Goal: Transaction & Acquisition: Purchase product/service

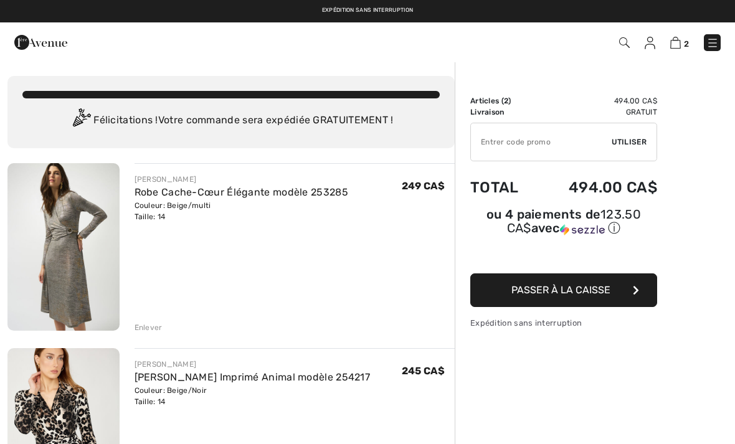
click at [629, 45] on img at bounding box center [624, 42] width 11 height 11
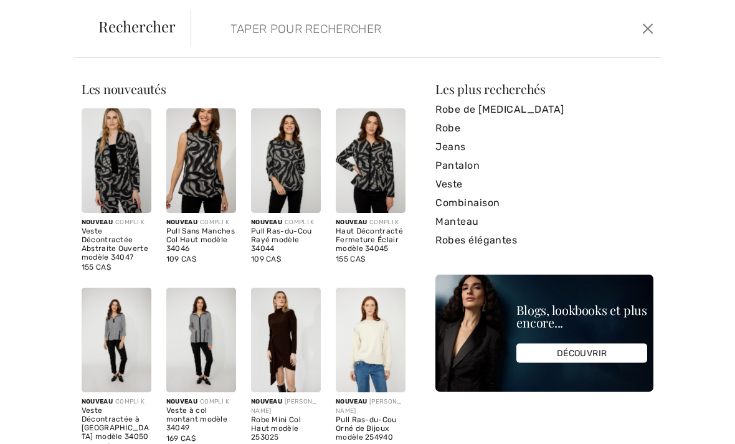
click at [273, 31] on input "search" at bounding box center [377, 28] width 313 height 37
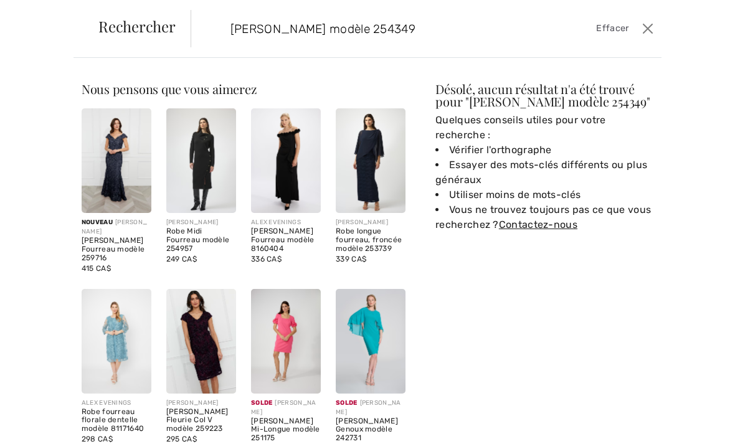
type input "Robe fourreau modèle 254349"
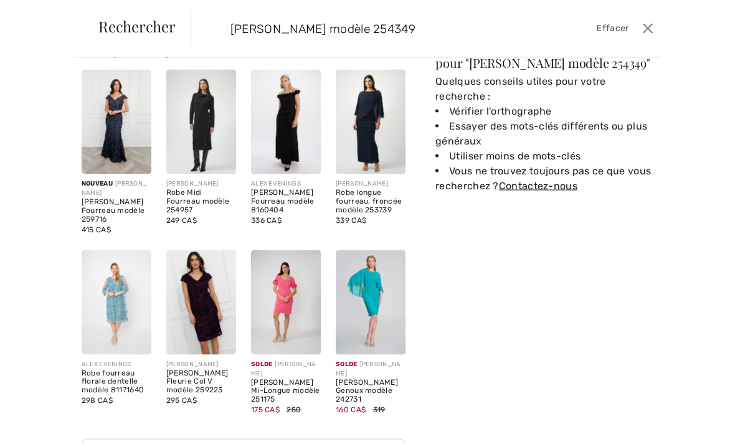
scroll to position [364, 0]
click at [266, 443] on link "Voir tous les résultats" at bounding box center [244, 450] width 324 height 23
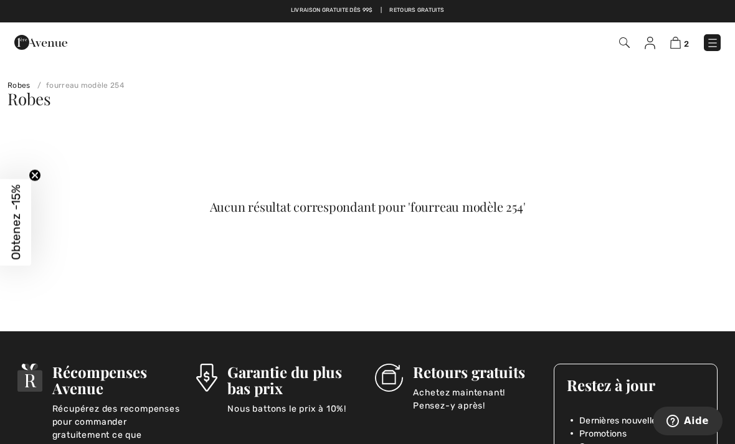
click at [107, 87] on link "fourreau modèle 254" at bounding box center [78, 85] width 92 height 9
click at [626, 40] on img at bounding box center [624, 42] width 11 height 11
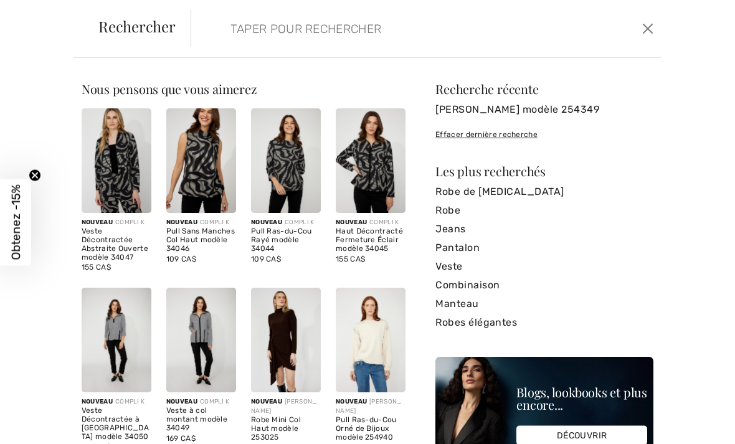
click at [572, 115] on link "Robe fourreau modèle 254349" at bounding box center [544, 109] width 218 height 19
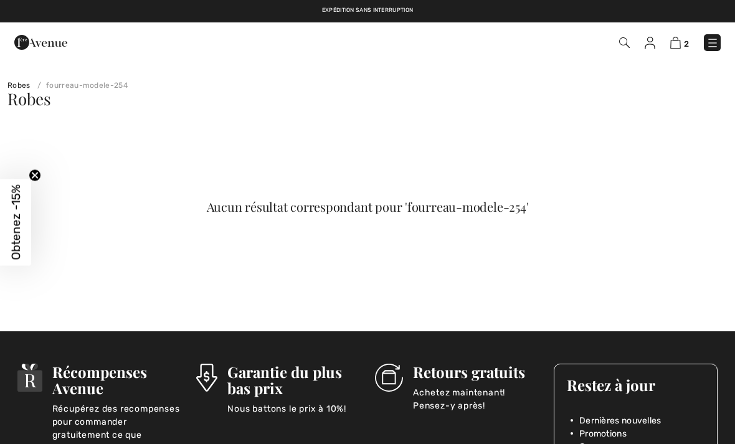
checkbox input "true"
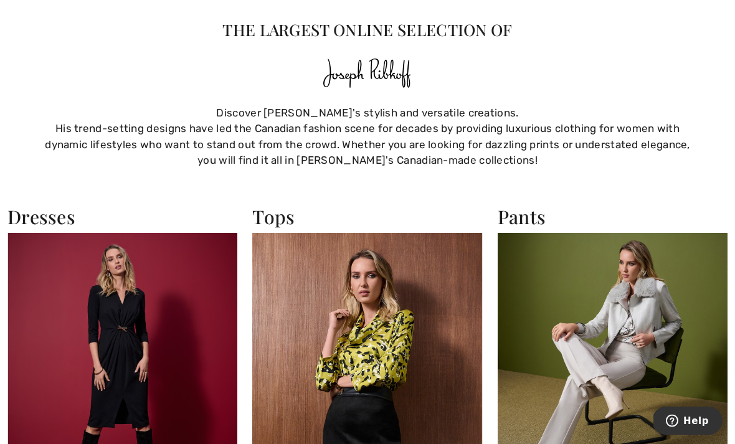
scroll to position [769, 0]
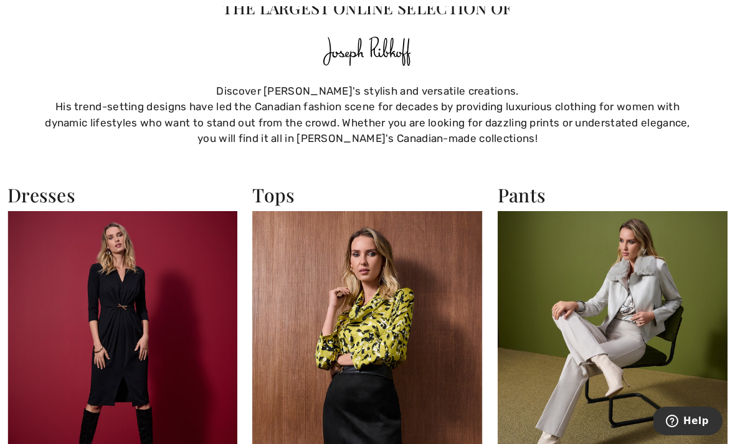
click at [133, 347] on img at bounding box center [122, 351] width 230 height 281
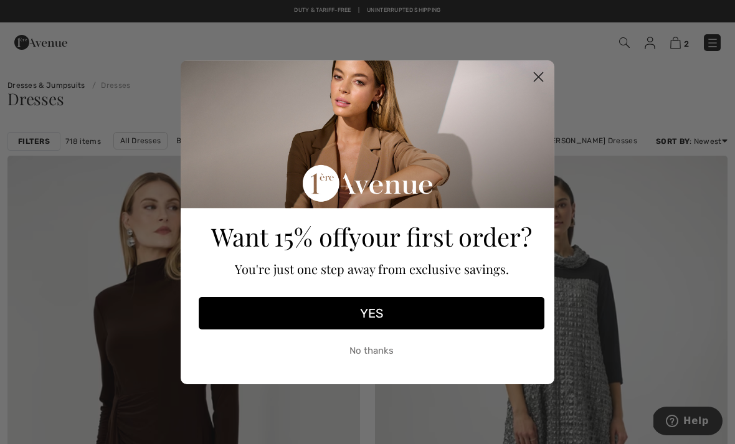
click at [539, 74] on circle "Close dialog" at bounding box center [538, 76] width 21 height 21
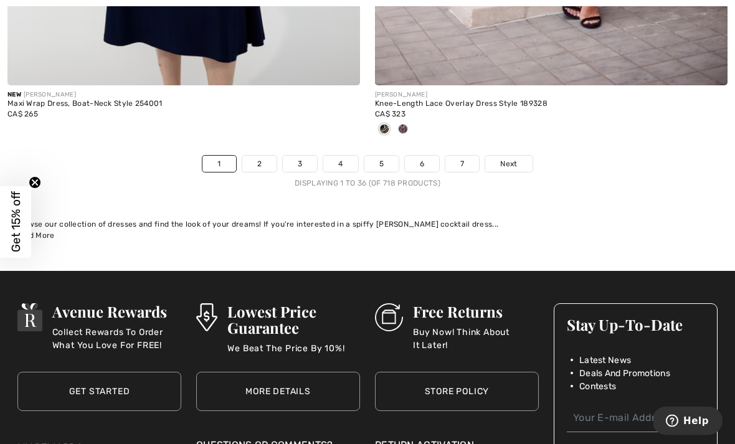
scroll to position [10887, 0]
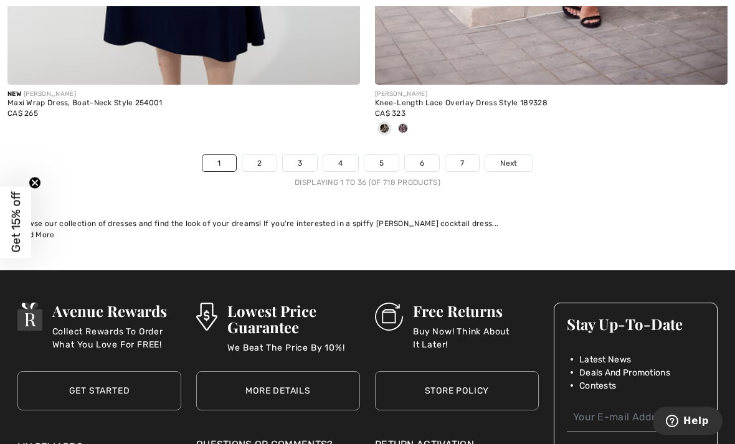
click at [515, 158] on span "Next" at bounding box center [508, 163] width 17 height 11
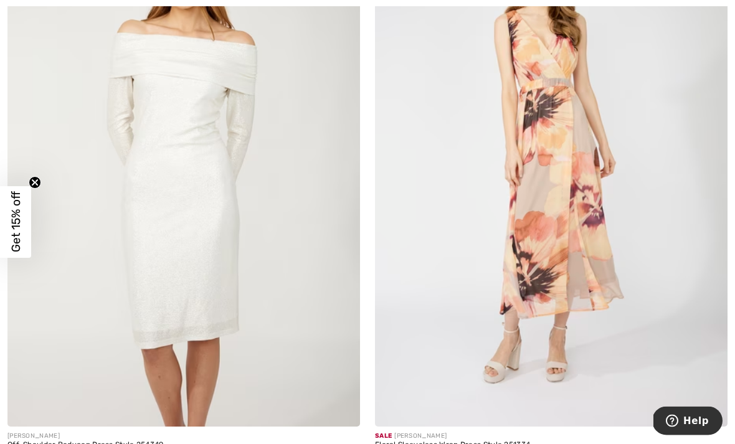
scroll to position [8128, 0]
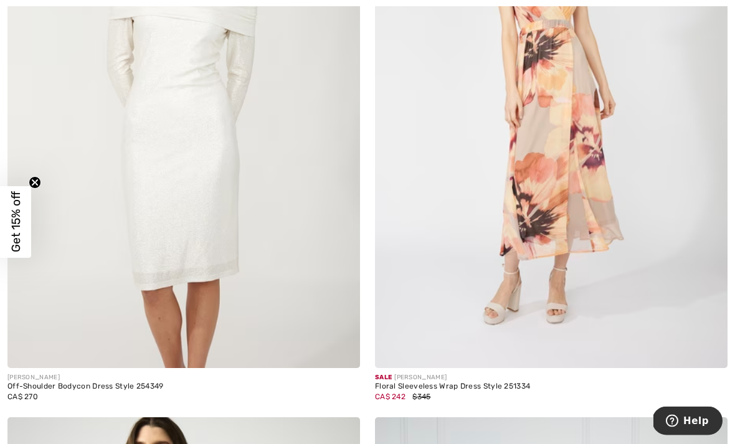
click at [343, 346] on img at bounding box center [341, 349] width 11 height 11
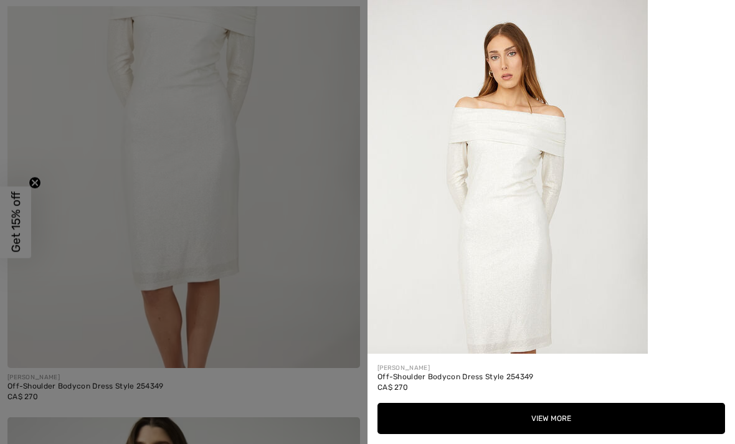
click at [553, 275] on img at bounding box center [507, 210] width 280 height 420
click at [555, 434] on button "View More" at bounding box center [550, 418] width 347 height 31
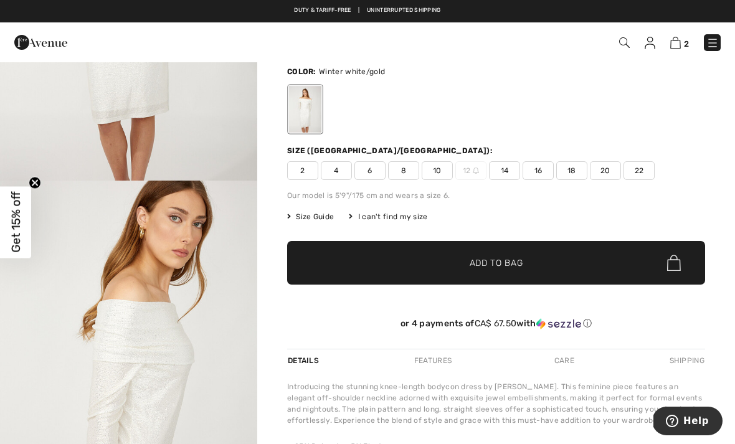
scroll to position [81, 0]
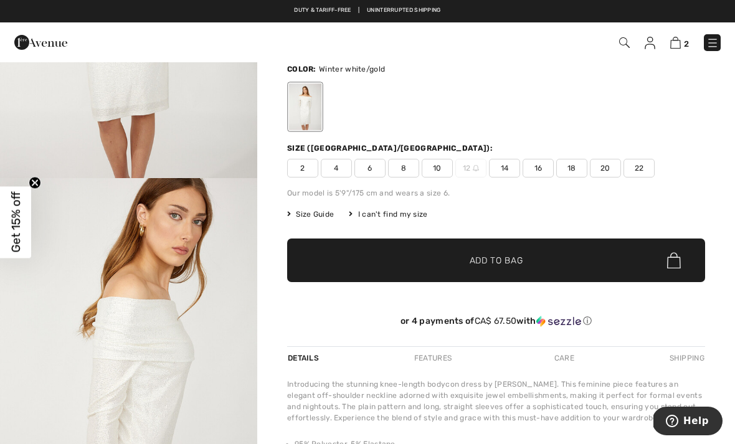
click at [509, 164] on span "14" at bounding box center [504, 168] width 31 height 19
click at [504, 253] on span "✔ Added to Bag Add to Bag" at bounding box center [496, 260] width 418 height 44
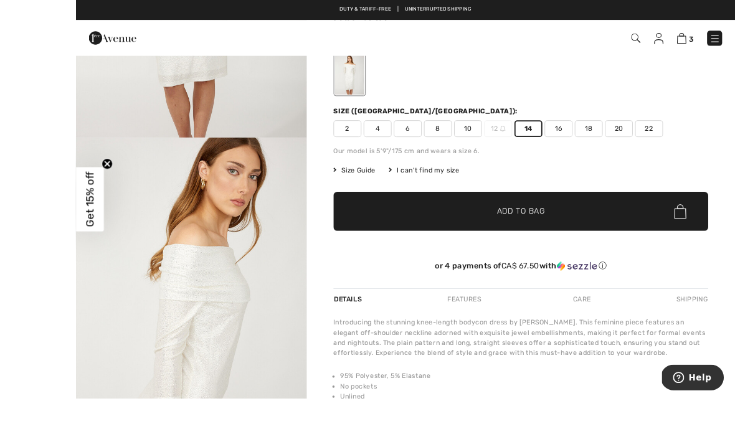
scroll to position [174, 0]
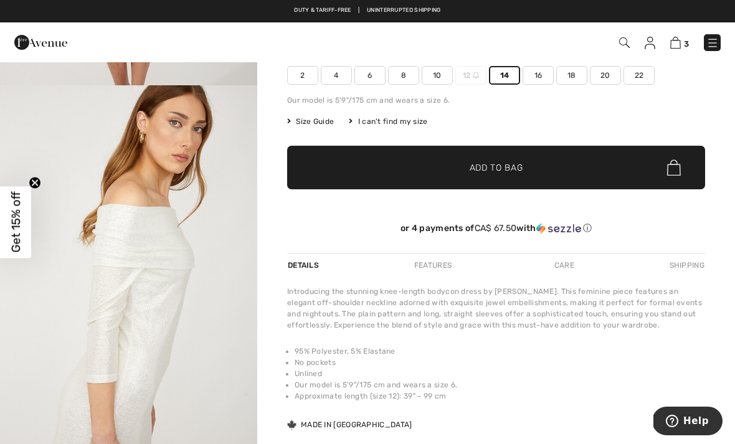
click at [714, 47] on img at bounding box center [712, 43] width 12 height 12
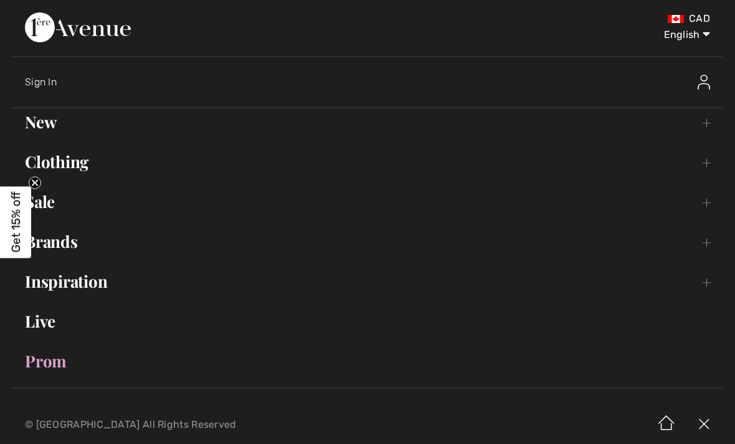
scroll to position [0, 0]
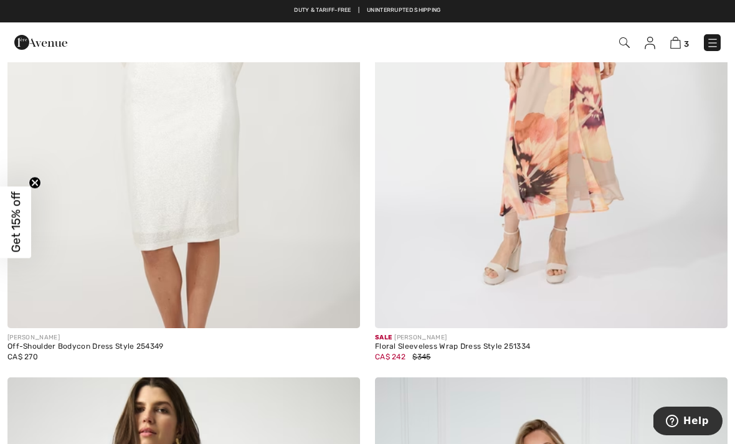
click at [679, 45] on img at bounding box center [675, 43] width 11 height 12
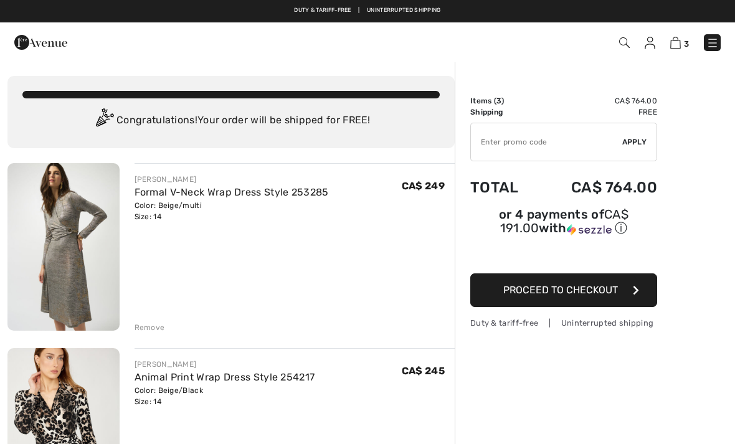
click at [556, 294] on span "Proceed to Checkout" at bounding box center [560, 290] width 115 height 12
click at [636, 140] on span "Apply" at bounding box center [634, 141] width 25 height 11
click at [633, 143] on span "Apply" at bounding box center [634, 141] width 25 height 11
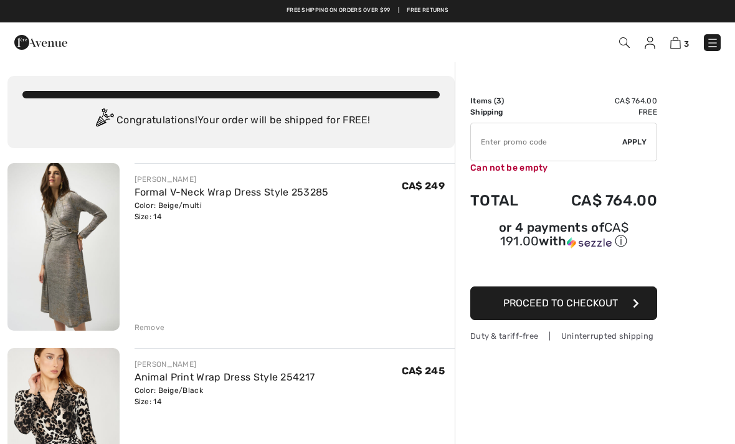
click at [517, 139] on input "TEXT" at bounding box center [546, 141] width 151 height 37
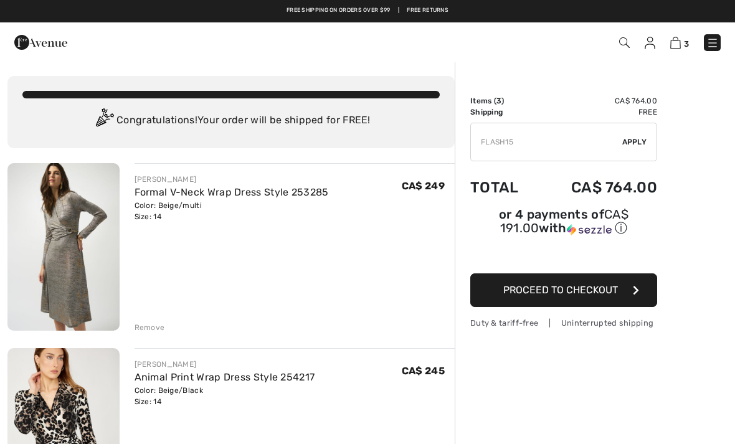
type input "FLASH15"
click at [638, 141] on span "Apply" at bounding box center [634, 141] width 25 height 11
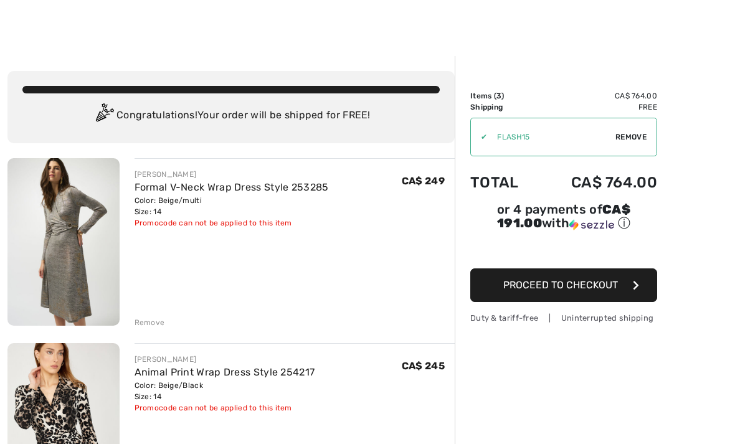
scroll to position [6, 0]
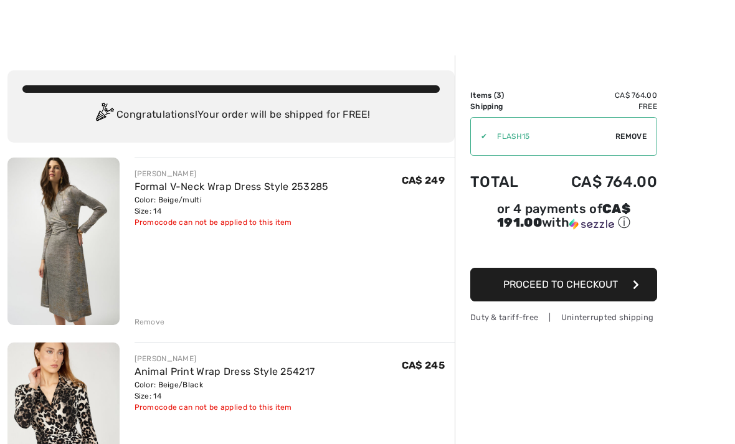
click at [566, 284] on span "Proceed to Checkout" at bounding box center [560, 284] width 115 height 12
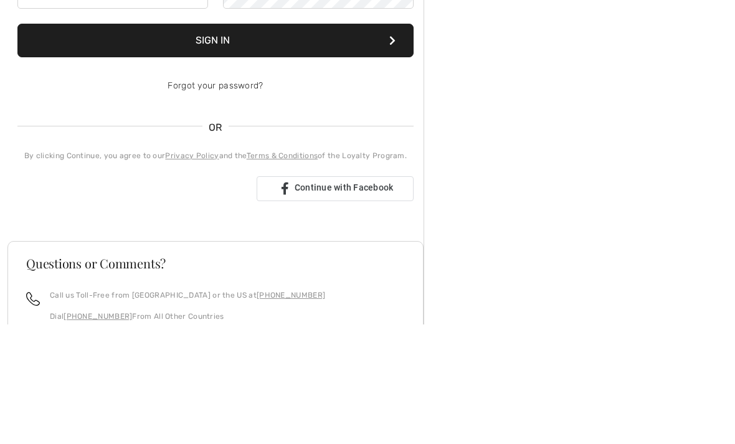
click at [77, 116] on input "email" at bounding box center [112, 109] width 191 height 37
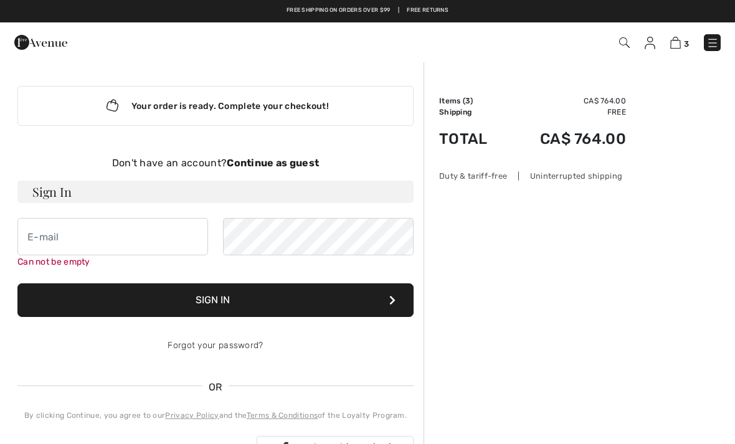
click at [651, 41] on img at bounding box center [649, 43] width 11 height 12
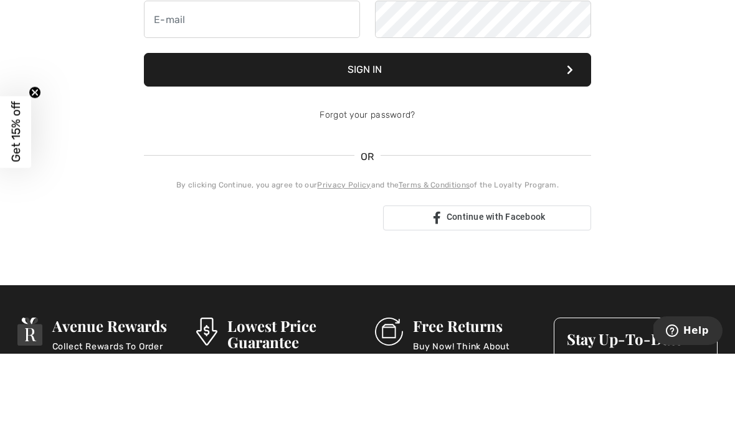
click at [19, 192] on span "Get 15% off" at bounding box center [16, 222] width 14 height 61
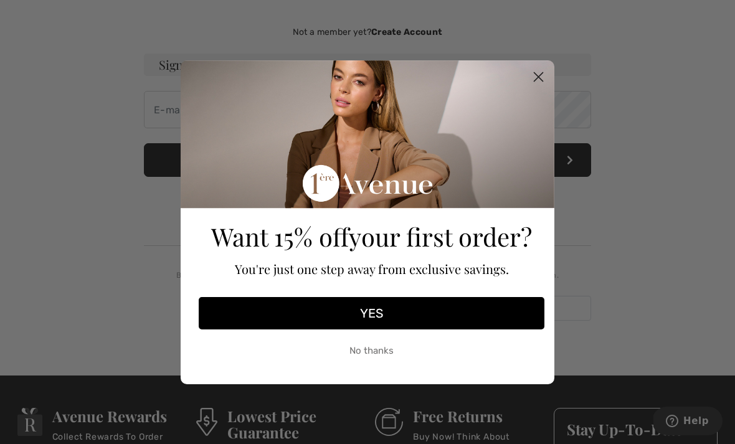
click at [390, 311] on button "YES" at bounding box center [372, 313] width 346 height 32
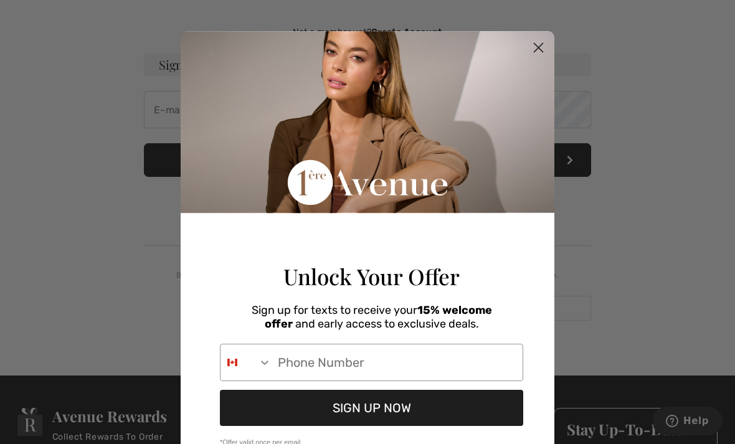
click at [402, 374] on input "Phone Number" at bounding box center [396, 362] width 251 height 36
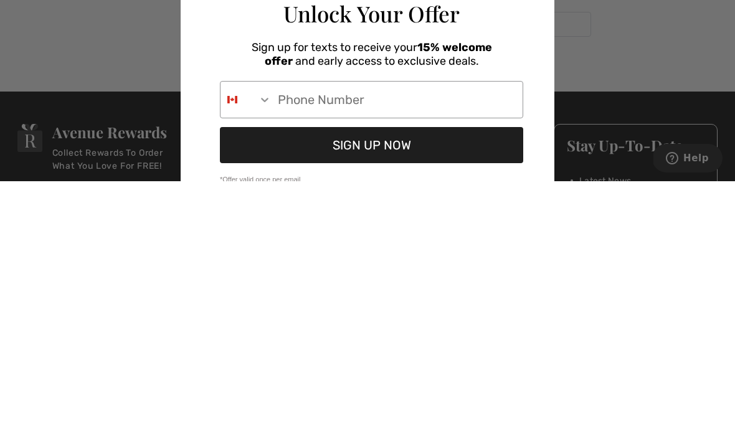
type input "[PHONE_NUMBER]"
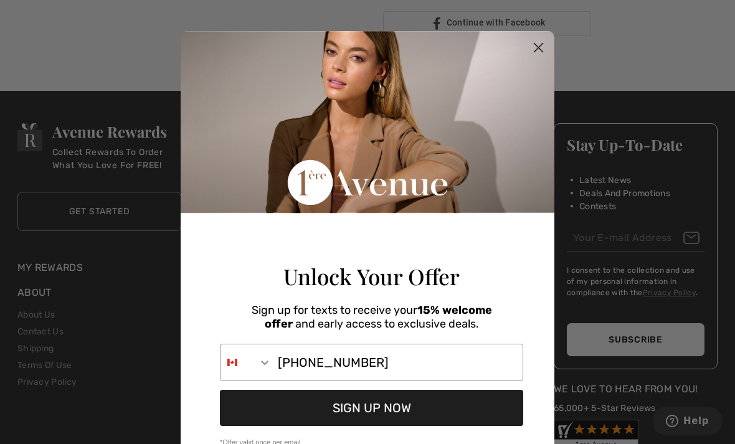
click at [403, 415] on button "SIGN UP NOW" at bounding box center [371, 408] width 303 height 36
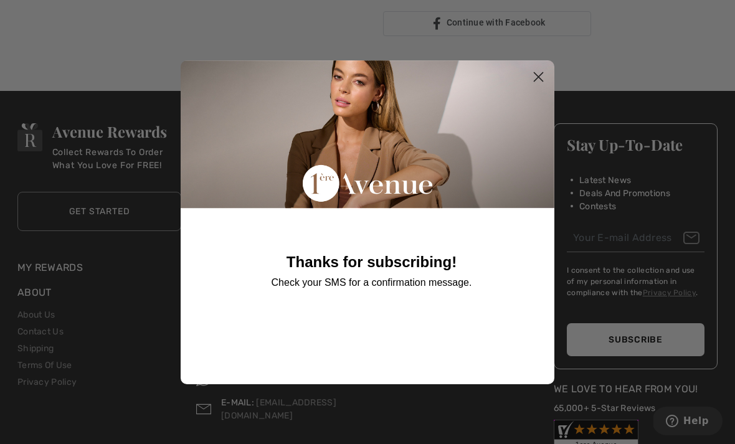
click at [542, 77] on circle "Close dialog" at bounding box center [538, 76] width 21 height 21
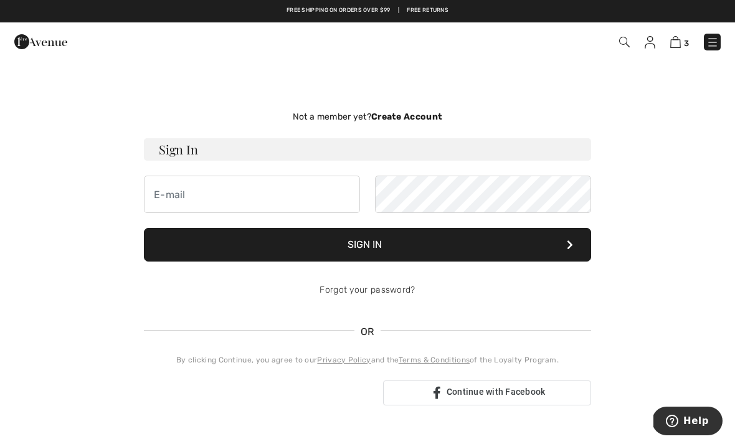
scroll to position [0, 0]
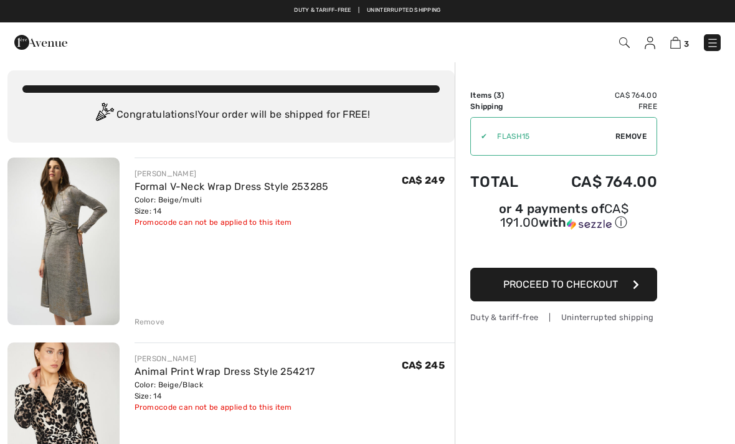
click at [636, 139] on span "Remove" at bounding box center [630, 136] width 31 height 11
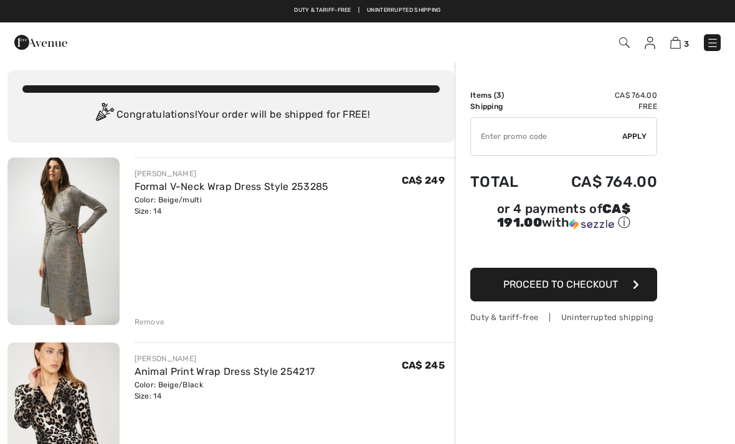
click at [635, 138] on span "Apply" at bounding box center [634, 136] width 25 height 11
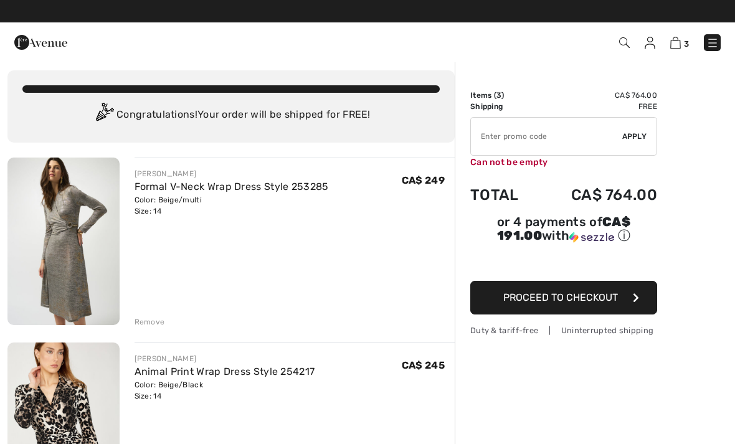
click at [516, 138] on input "TEXT" at bounding box center [546, 136] width 151 height 37
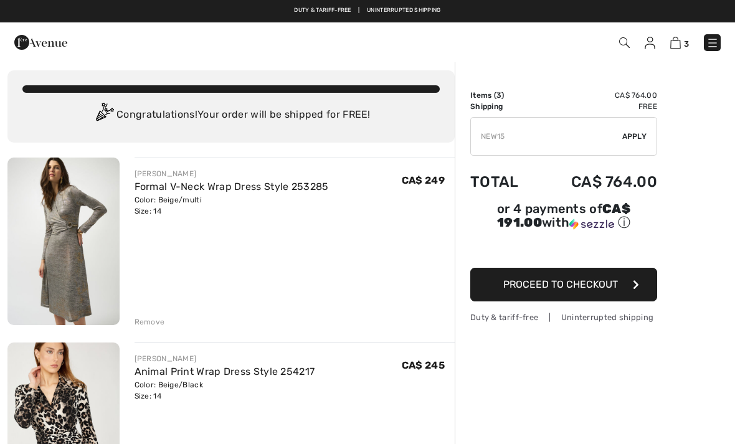
type input "NEW15"
click at [636, 138] on span "Apply" at bounding box center [634, 136] width 25 height 11
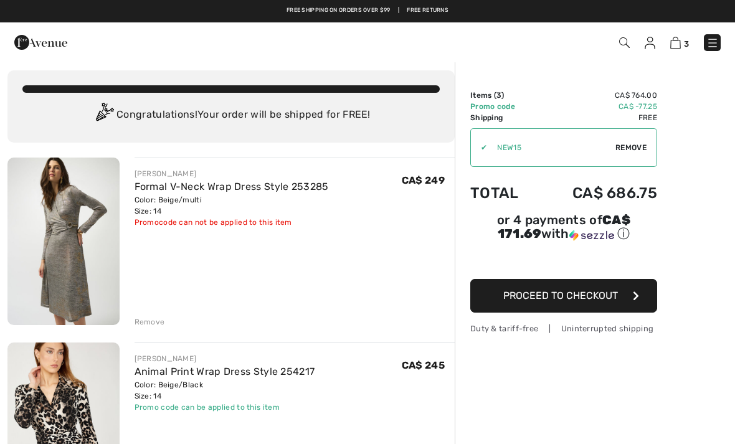
click at [581, 299] on span "Proceed to Checkout" at bounding box center [560, 295] width 115 height 12
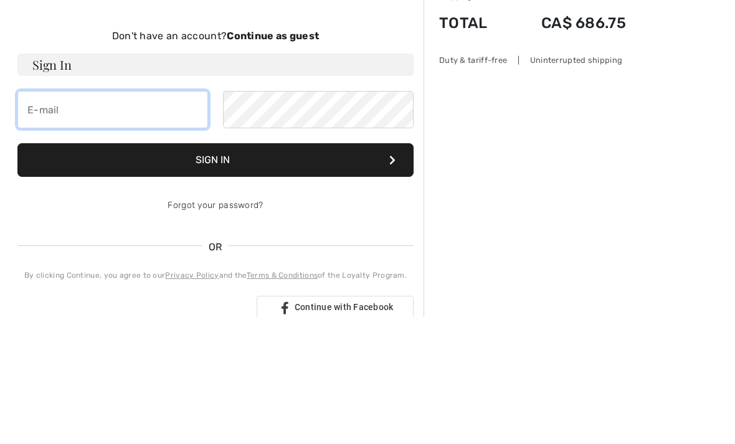
scroll to position [127, 0]
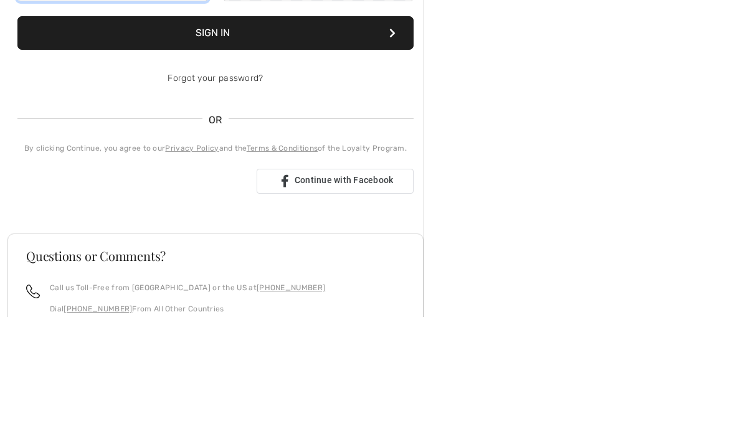
click at [95, 115] on input "email" at bounding box center [112, 109] width 191 height 37
click at [128, 108] on input "email" at bounding box center [112, 109] width 191 height 37
click at [156, 113] on input "email" at bounding box center [112, 109] width 191 height 37
click at [93, 108] on input "email" at bounding box center [112, 109] width 191 height 37
type input "[EMAIL_ADDRESS][DOMAIN_NAME]"
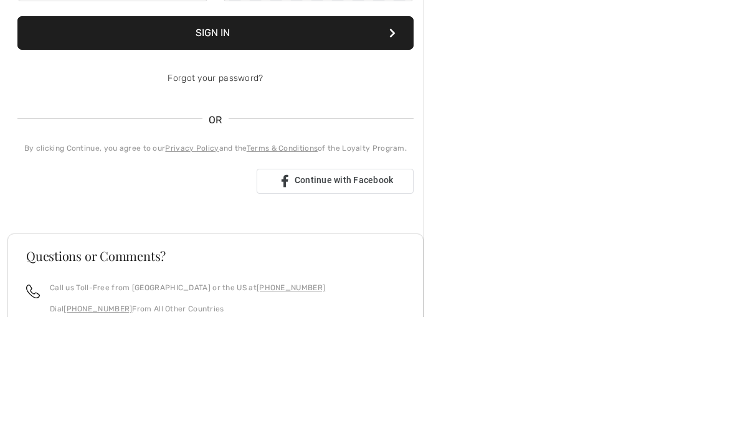
click at [215, 160] on button "Sign In" at bounding box center [215, 160] width 396 height 34
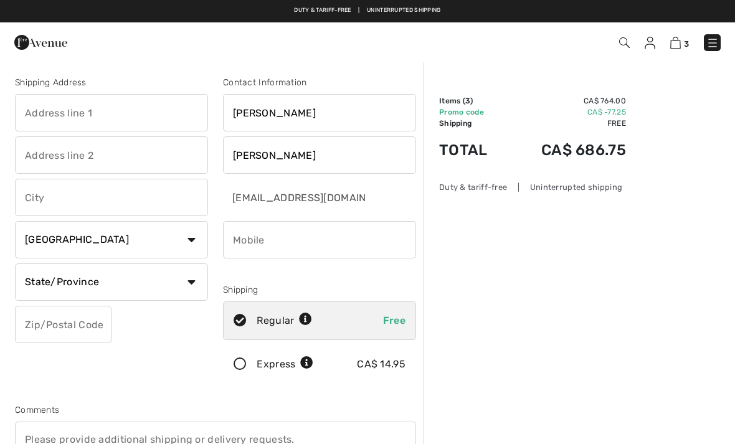
click at [121, 115] on input "text" at bounding box center [111, 112] width 193 height 37
type input "179"
type input "Antoine Forestier"
type input "Carignan"
select select "QC"
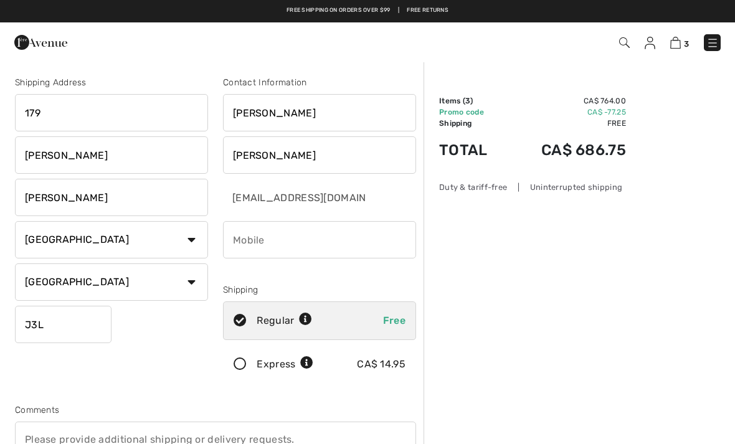
type input "J3L0A4"
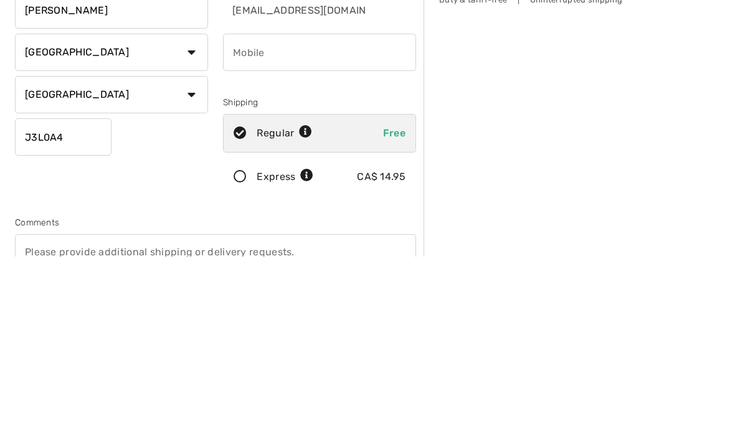
click at [283, 221] on input "phone" at bounding box center [319, 239] width 193 height 37
type input "5149158150"
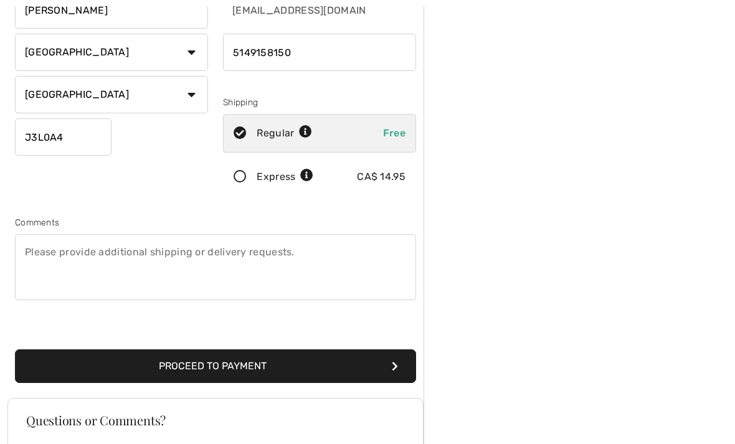
click at [230, 270] on textarea at bounding box center [215, 267] width 401 height 66
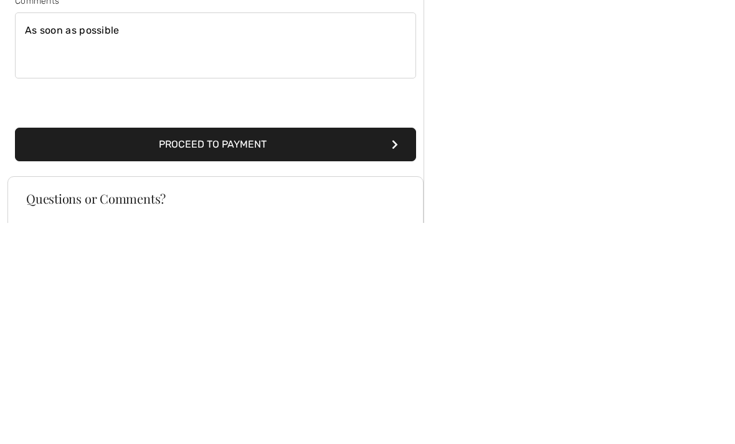
type textarea "As soon as possible"
click at [247, 349] on button "Proceed to Payment" at bounding box center [215, 366] width 401 height 34
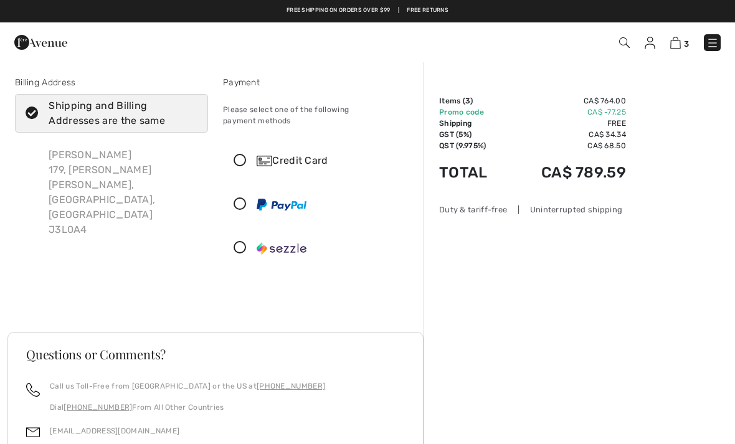
click at [280, 153] on div "Credit Card" at bounding box center [331, 160] width 151 height 15
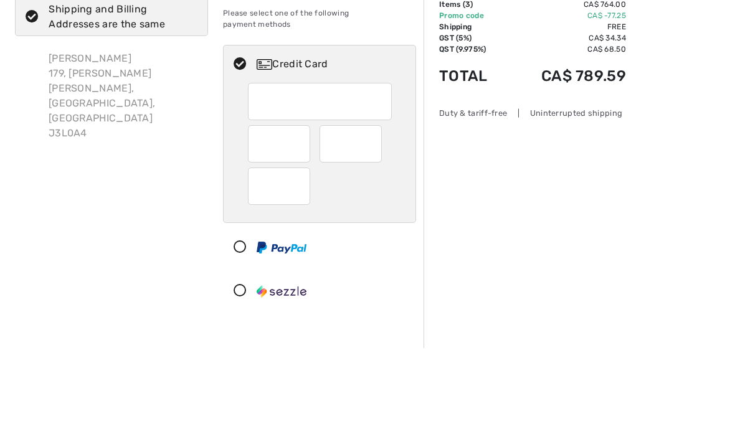
click at [302, 222] on div at bounding box center [279, 240] width 62 height 37
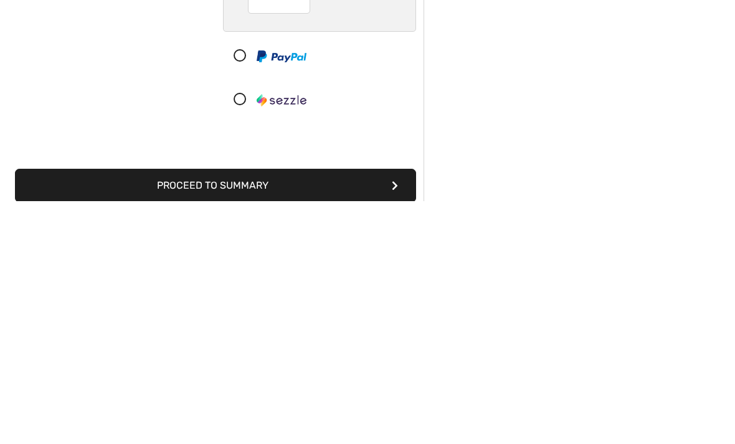
scroll to position [110, 0]
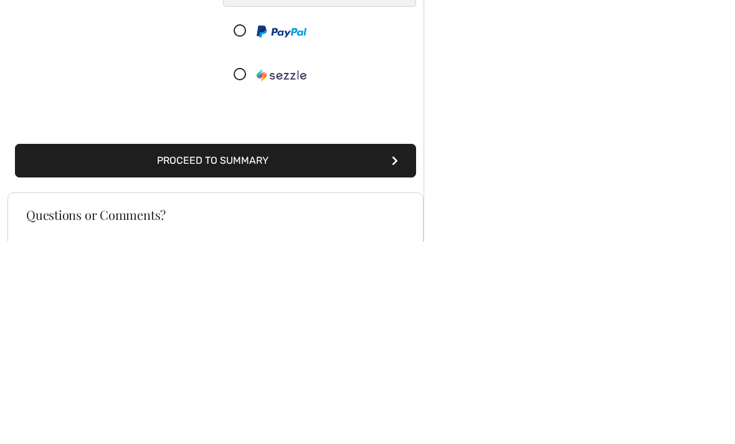
click at [258, 347] on button "Proceed to Summary" at bounding box center [215, 364] width 401 height 34
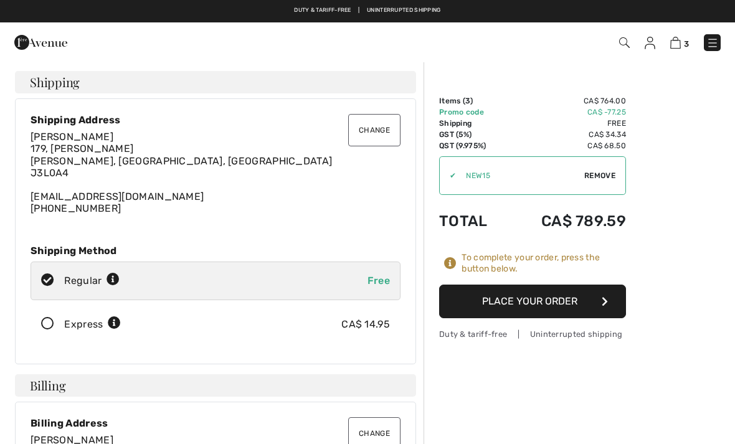
click at [568, 293] on button "Place Your Order" at bounding box center [532, 302] width 187 height 34
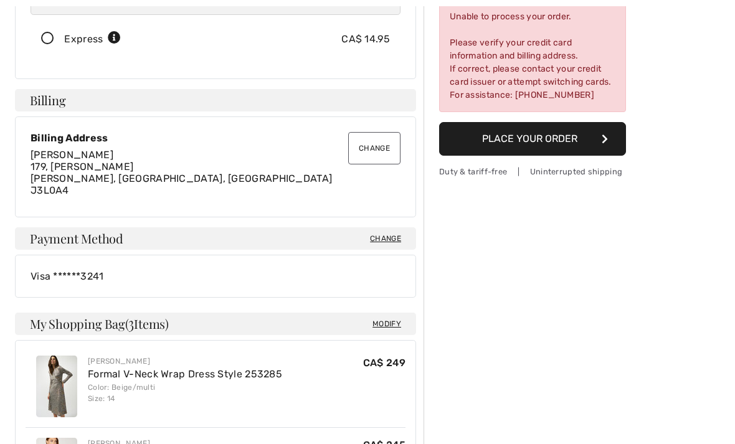
scroll to position [286, 0]
click at [100, 266] on div "Visa ******3241" at bounding box center [215, 275] width 401 height 43
click at [392, 238] on span "Change" at bounding box center [385, 237] width 31 height 11
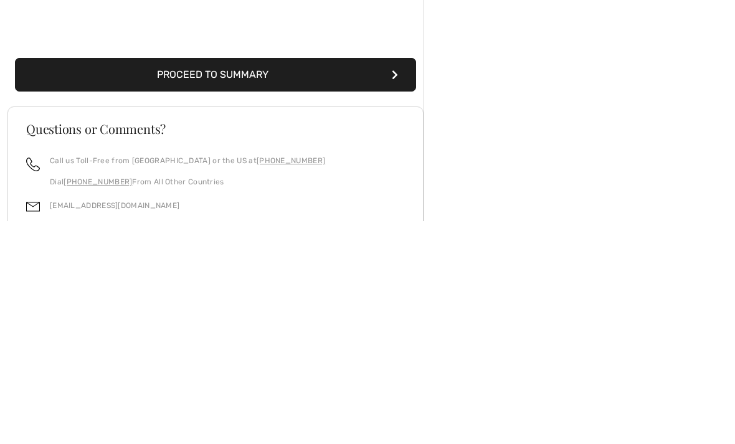
scroll to position [177, 0]
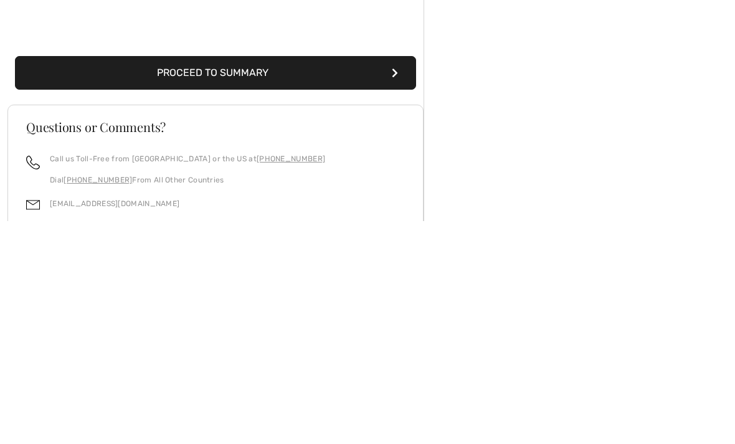
click at [265, 279] on button "Proceed to Summary" at bounding box center [215, 296] width 401 height 34
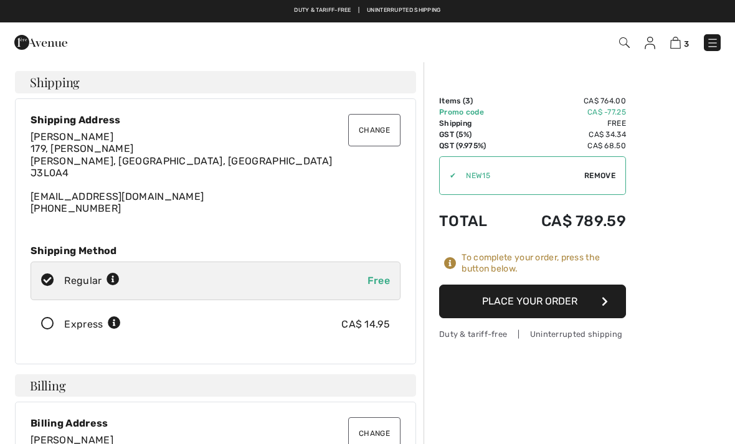
checkbox input "true"
click at [539, 298] on button "Place Your Order" at bounding box center [532, 302] width 187 height 34
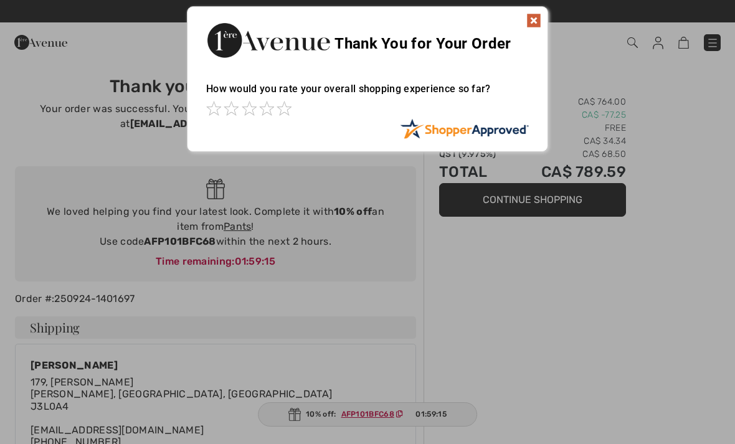
click at [536, 19] on img at bounding box center [533, 20] width 15 height 15
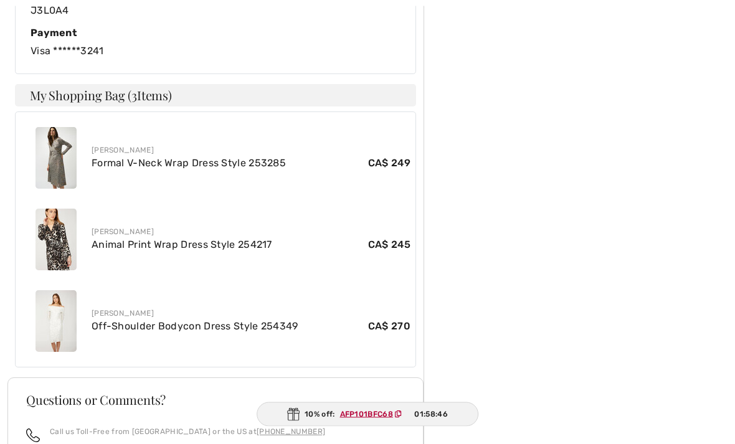
scroll to position [602, 0]
